Goal: Transaction & Acquisition: Book appointment/travel/reservation

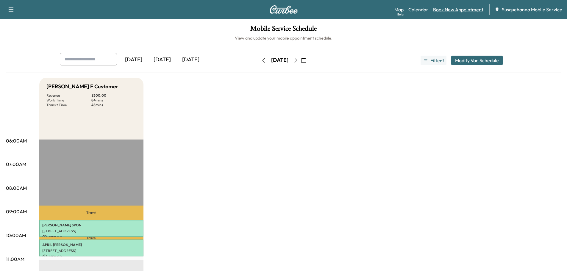
click at [446, 11] on link "Book New Appointment" at bounding box center [458, 9] width 50 height 7
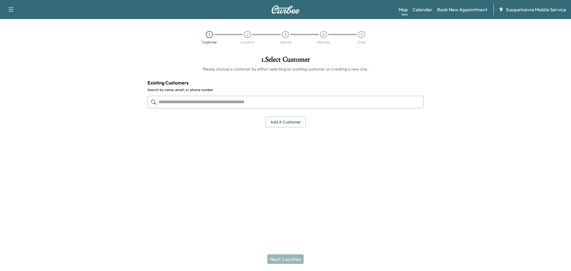
click at [188, 107] on input "text" at bounding box center [286, 102] width 276 height 12
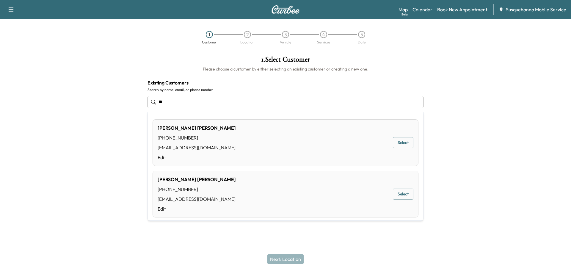
type input "*"
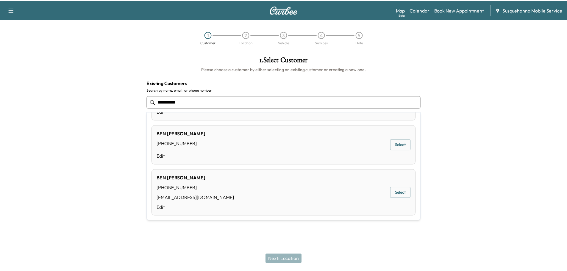
scroll to position [352, 0]
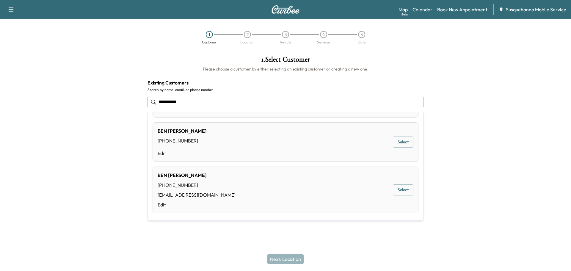
drag, startPoint x: 227, startPoint y: 98, endPoint x: 107, endPoint y: 104, distance: 120.1
click at [107, 104] on div "**********" at bounding box center [285, 119] width 571 height 136
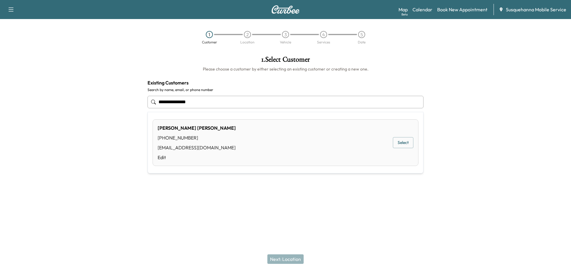
click at [405, 144] on button "Select" at bounding box center [403, 142] width 21 height 11
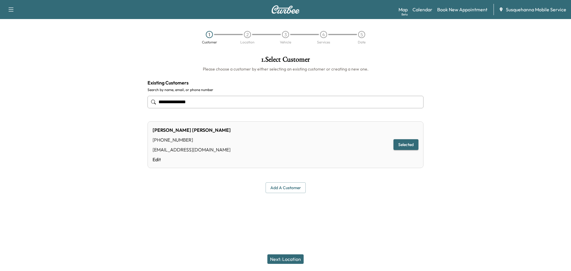
type input "**********"
click at [154, 163] on div "[PERSON_NAME] [PHONE_NUMBER] [EMAIL_ADDRESS][DOMAIN_NAME] Edit Selected" at bounding box center [286, 144] width 276 height 47
click at [158, 158] on link "Edit" at bounding box center [192, 159] width 78 height 7
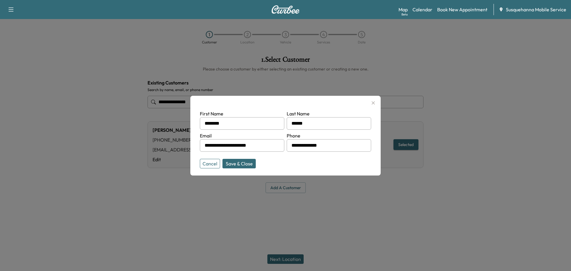
drag, startPoint x: 334, startPoint y: 144, endPoint x: 268, endPoint y: 140, distance: 66.2
click at [268, 140] on form "**********" at bounding box center [285, 138] width 171 height 56
type input "**********"
click at [234, 171] on div "**********" at bounding box center [285, 136] width 190 height 80
click at [238, 166] on button "Save & Close" at bounding box center [239, 164] width 33 height 10
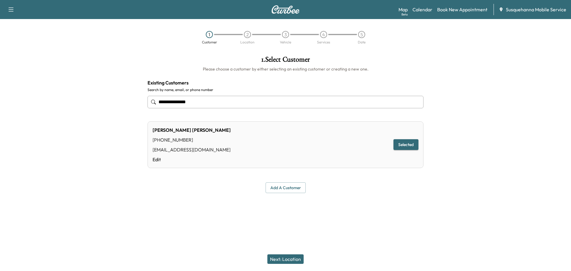
click at [291, 258] on button "Next: Location" at bounding box center [286, 259] width 36 height 10
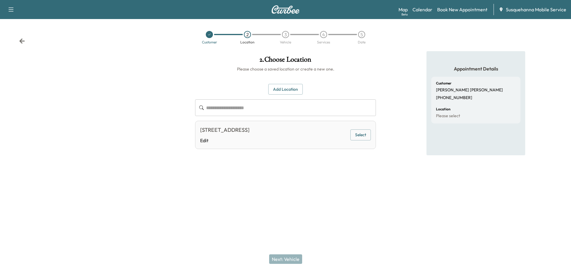
drag, startPoint x: 288, startPoint y: 130, endPoint x: 198, endPoint y: 126, distance: 90.2
click at [198, 126] on div "[STREET_ADDRESS] Edit Select" at bounding box center [285, 135] width 181 height 28
copy div "[STREET_ADDRESS]"
click at [328, 127] on div "[STREET_ADDRESS] Edit Select" at bounding box center [285, 135] width 181 height 28
click at [360, 136] on button "Select" at bounding box center [361, 134] width 21 height 11
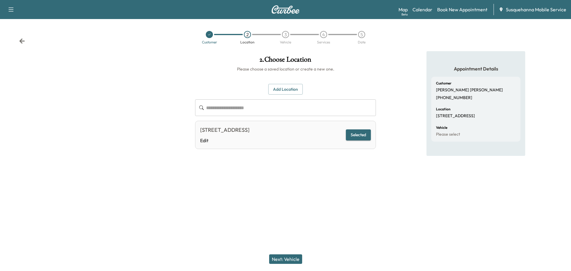
click at [284, 258] on button "Next: Vehicle" at bounding box center [285, 259] width 33 height 10
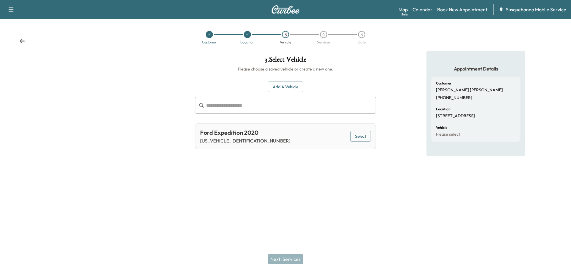
click at [283, 89] on button "Add a Vehicle" at bounding box center [285, 87] width 35 height 11
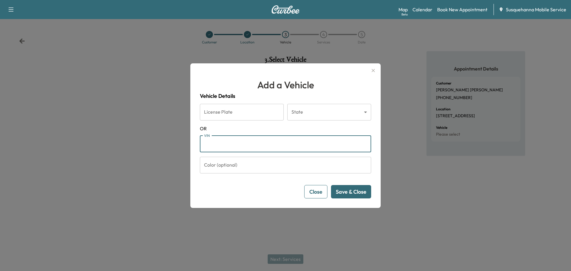
paste input "**********"
type input "**********"
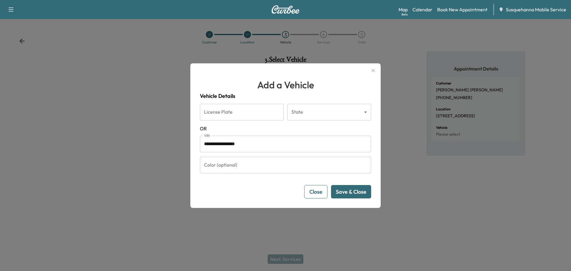
click at [356, 196] on button "Save & Close" at bounding box center [351, 191] width 40 height 13
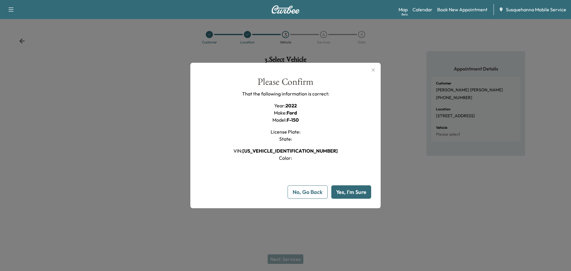
click at [344, 191] on button "Yes, I'm Sure" at bounding box center [351, 191] width 40 height 13
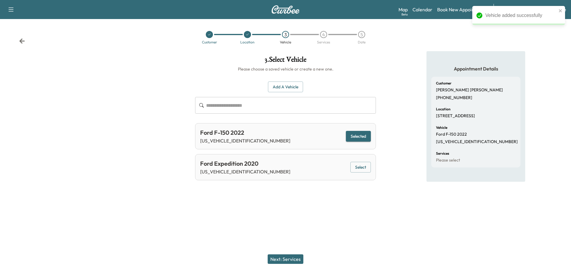
click at [292, 257] on button "Next: Services" at bounding box center [286, 259] width 36 height 10
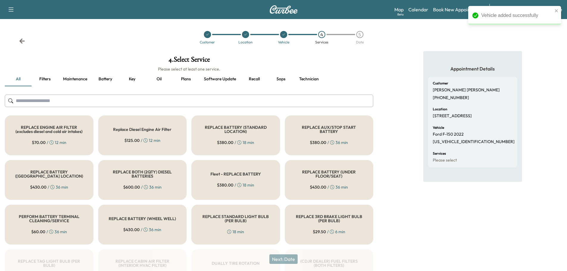
click at [106, 100] on input "text" at bounding box center [189, 101] width 368 height 12
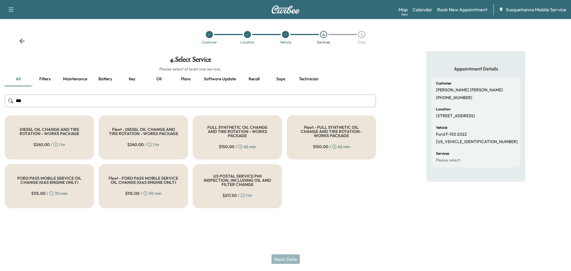
type input "***"
click at [217, 132] on h5 "FULL SYNTHETIC OIL CHANGE AND TIRE ROTATION - WORKS PACKAGE" at bounding box center [238, 131] width 70 height 12
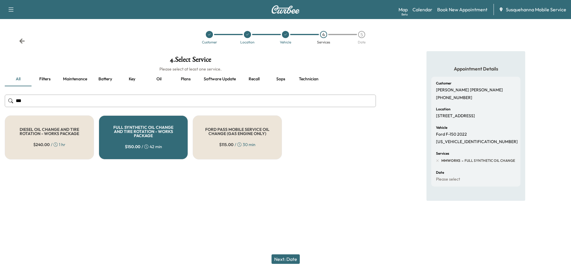
click at [285, 260] on button "Next: Date" at bounding box center [286, 259] width 28 height 10
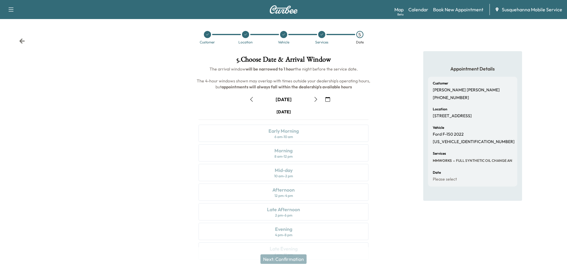
click at [328, 101] on icon "button" at bounding box center [327, 99] width 5 height 5
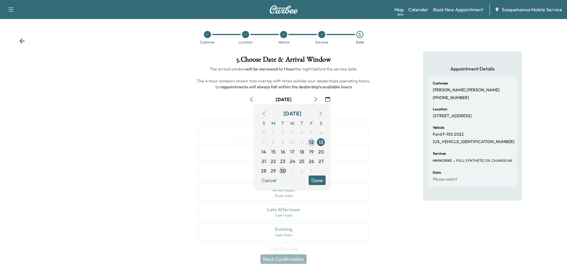
click at [284, 171] on span "30" at bounding box center [283, 170] width 6 height 7
click at [317, 177] on button "Done" at bounding box center [317, 181] width 17 height 10
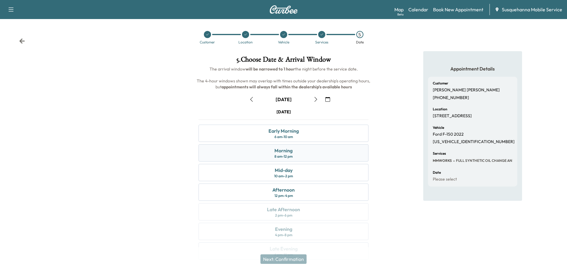
click at [319, 152] on div "Morning 8 am - 12 pm" at bounding box center [283, 152] width 170 height 17
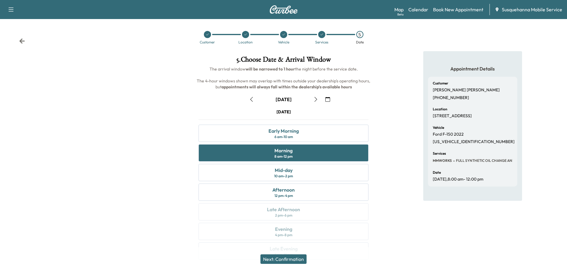
click at [298, 256] on button "Next: Confirmation" at bounding box center [283, 259] width 46 height 10
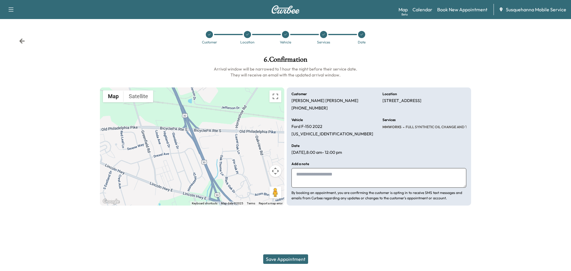
drag, startPoint x: 340, startPoint y: 175, endPoint x: 344, endPoint y: 174, distance: 4.6
click at [344, 174] on textarea at bounding box center [379, 178] width 175 height 20
type textarea "**********"
click at [302, 259] on button "Save Appointment" at bounding box center [285, 259] width 45 height 10
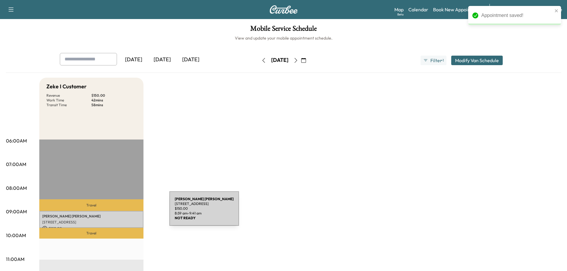
click at [125, 212] on div "[PERSON_NAME] [STREET_ADDRESS] $ 150.00 8:59 am - 9:41 am" at bounding box center [91, 219] width 104 height 17
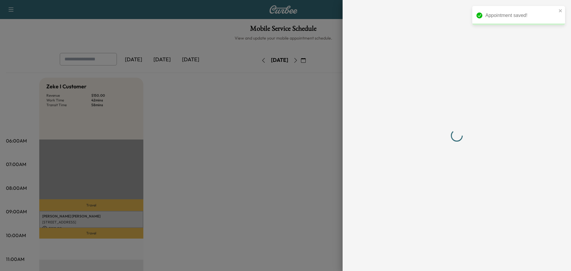
click at [462, 104] on div at bounding box center [457, 135] width 176 height 247
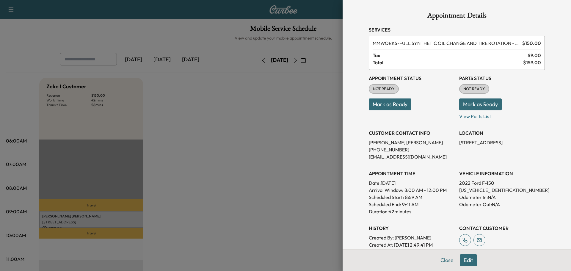
click at [469, 108] on button "Mark as Ready" at bounding box center [480, 104] width 43 height 12
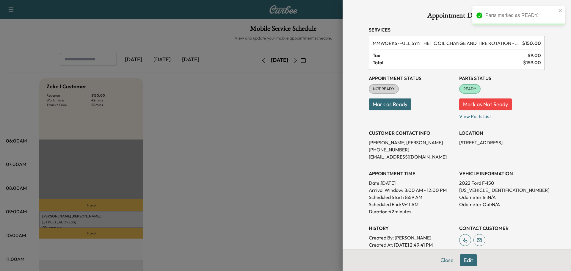
click at [394, 106] on button "Mark as Ready" at bounding box center [390, 104] width 43 height 12
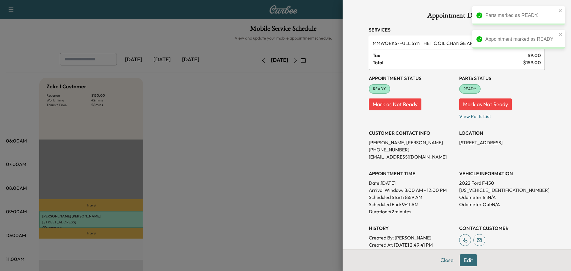
click at [308, 130] on div at bounding box center [285, 135] width 571 height 271
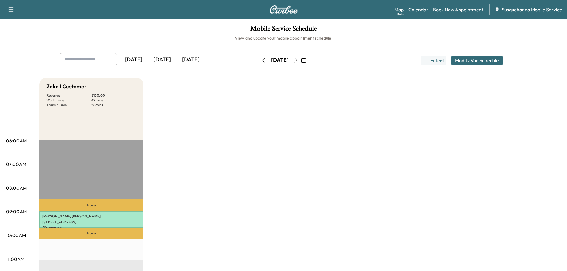
click at [364, 40] on h6 "View and update your mobile appointment schedule." at bounding box center [283, 38] width 555 height 6
click at [261, 59] on icon "button" at bounding box center [263, 60] width 5 height 5
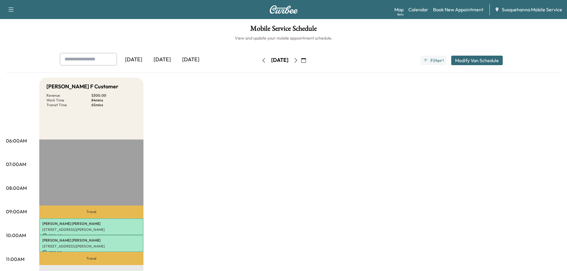
scroll to position [32, 0]
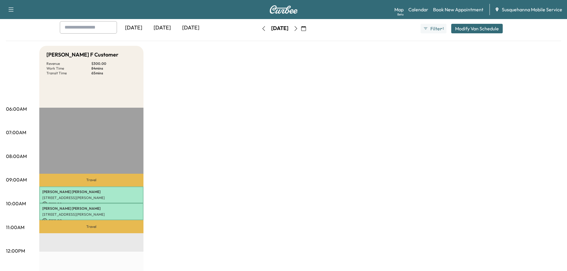
click at [261, 29] on icon "button" at bounding box center [263, 28] width 5 height 5
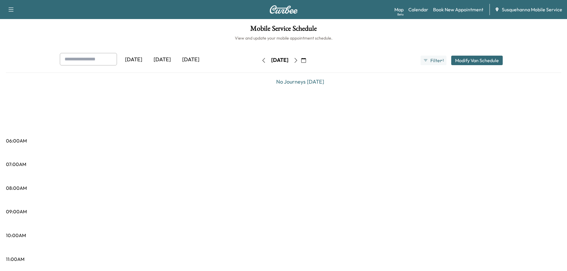
scroll to position [32, 0]
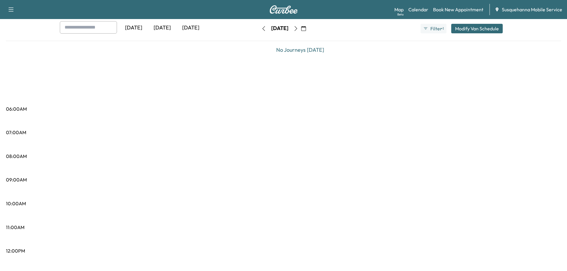
click at [261, 28] on icon "button" at bounding box center [263, 28] width 5 height 5
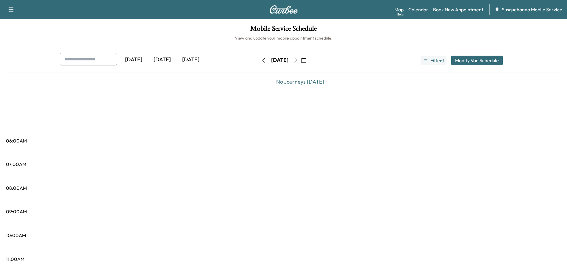
click at [261, 58] on icon "button" at bounding box center [263, 60] width 5 height 5
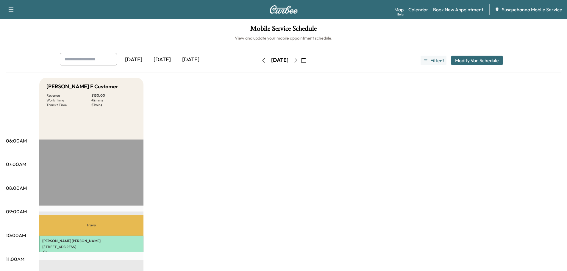
click at [262, 58] on icon "button" at bounding box center [263, 60] width 3 height 5
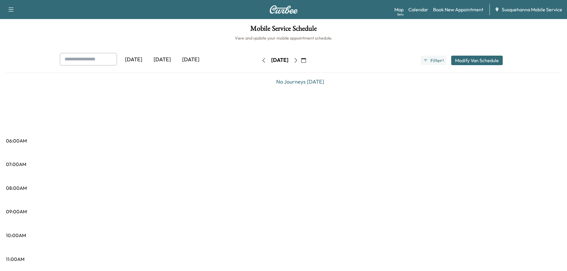
click at [259, 58] on button "button" at bounding box center [264, 61] width 10 height 10
click at [261, 59] on icon "button" at bounding box center [263, 60] width 5 height 5
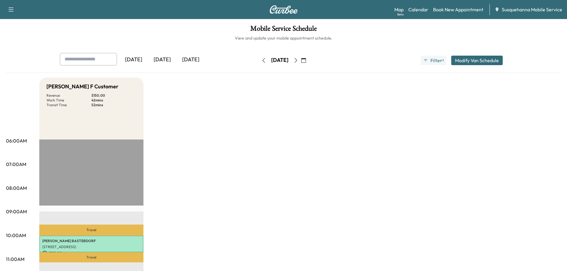
click at [261, 60] on icon "button" at bounding box center [263, 60] width 5 height 5
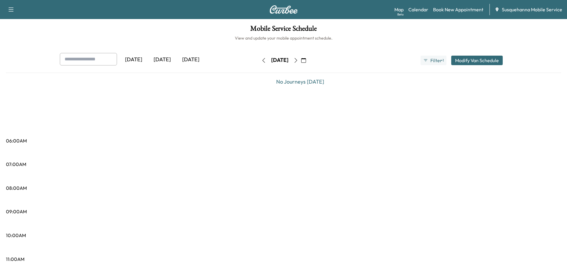
click at [261, 60] on icon "button" at bounding box center [263, 60] width 5 height 5
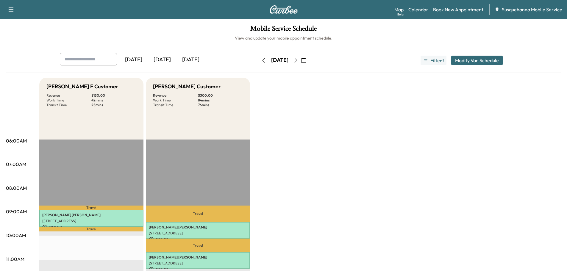
click at [261, 60] on icon "button" at bounding box center [263, 60] width 5 height 5
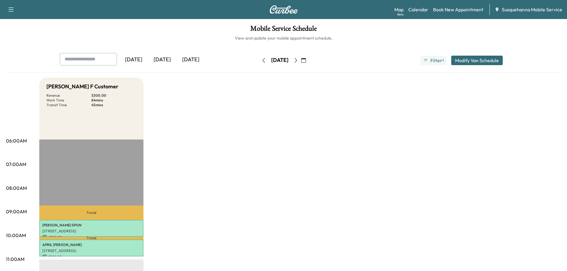
click at [261, 60] on icon "button" at bounding box center [263, 60] width 5 height 5
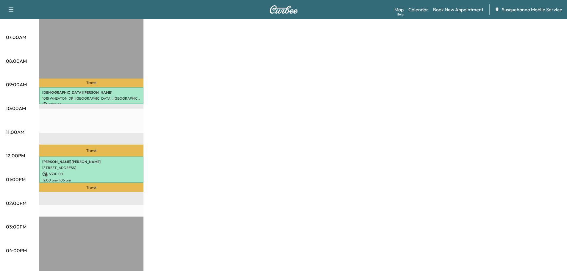
scroll to position [32, 0]
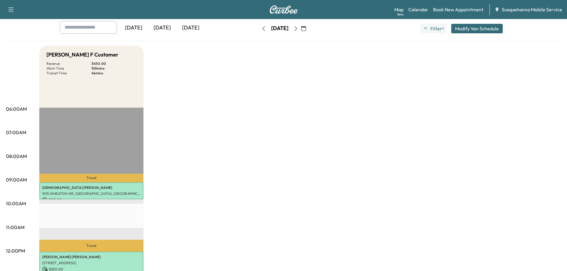
click at [262, 30] on icon "button" at bounding box center [263, 28] width 3 height 5
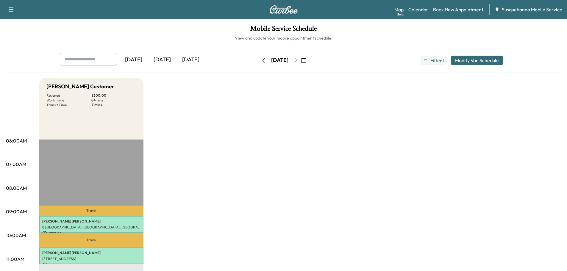
click at [259, 64] on button "button" at bounding box center [264, 61] width 10 height 10
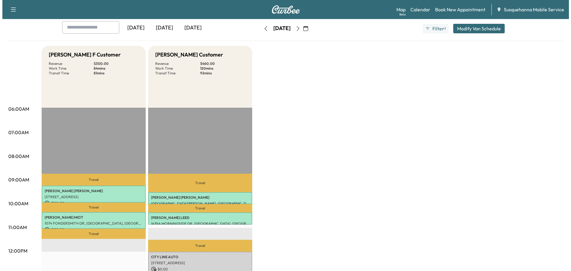
scroll to position [63, 0]
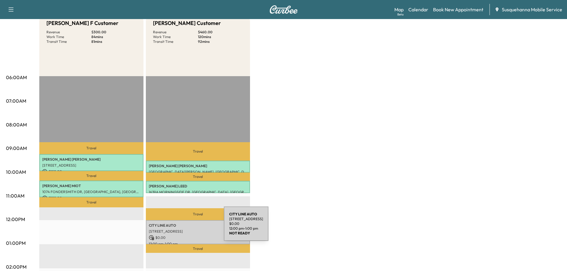
click at [179, 229] on p "[STREET_ADDRESS]" at bounding box center [198, 231] width 98 height 5
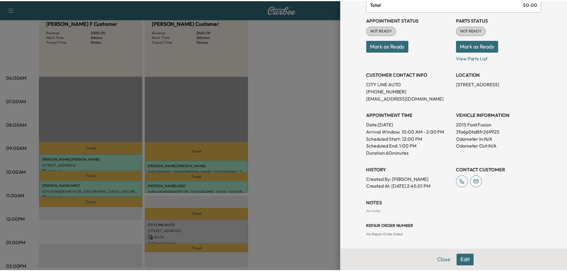
scroll to position [2, 0]
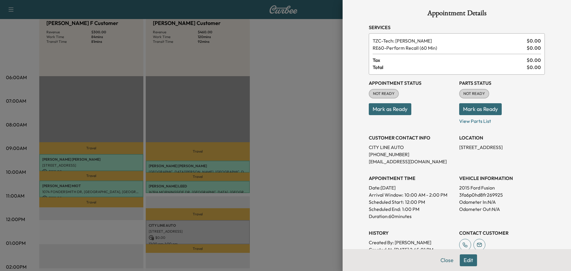
click at [459, 109] on button "Mark as Ready" at bounding box center [480, 109] width 43 height 12
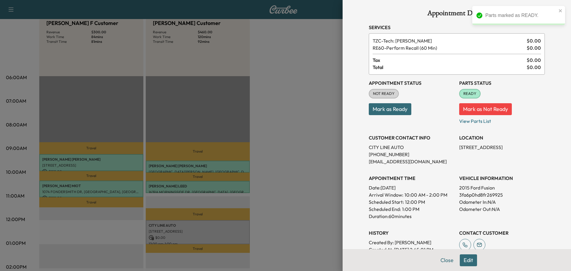
click at [402, 110] on button "Mark as Ready" at bounding box center [390, 109] width 43 height 12
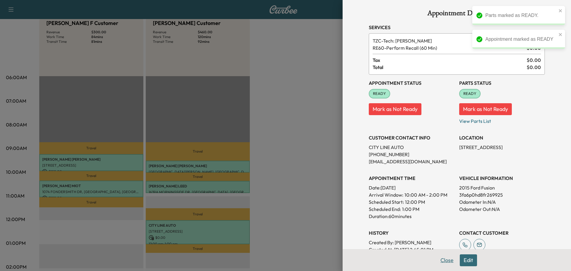
click at [442, 257] on button "Close" at bounding box center [447, 260] width 21 height 12
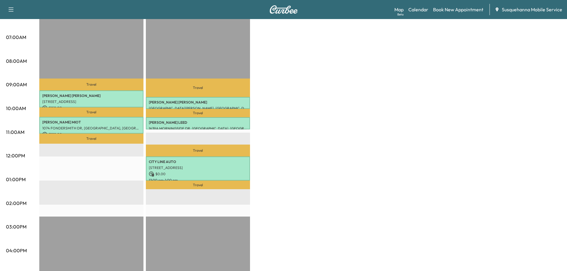
scroll to position [0, 0]
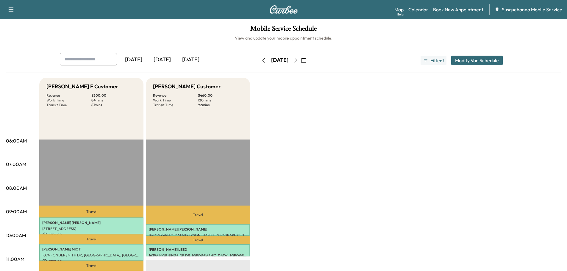
click at [261, 62] on icon "button" at bounding box center [263, 60] width 5 height 5
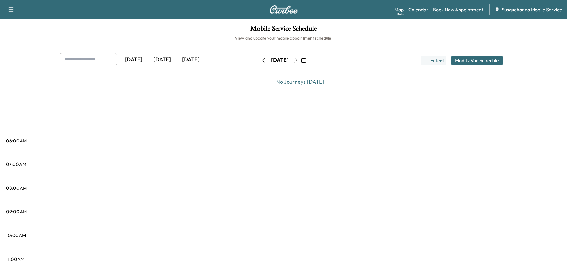
click at [259, 62] on button "button" at bounding box center [264, 61] width 10 height 10
click at [261, 61] on icon "button" at bounding box center [263, 60] width 5 height 5
